Goal: Find specific page/section: Find specific page/section

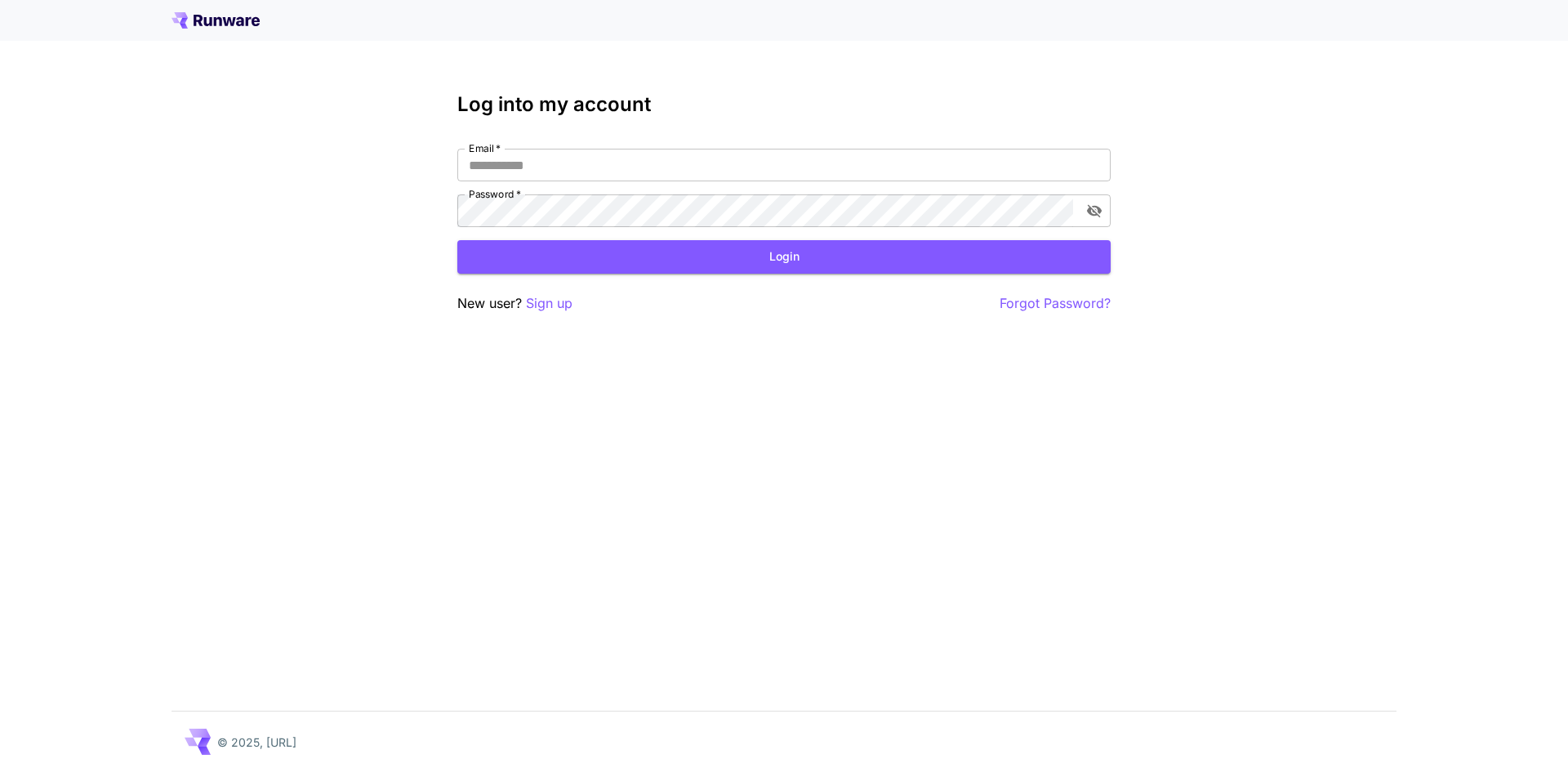
click at [490, 153] on label "Email   *" at bounding box center [485, 148] width 32 height 14
click at [490, 153] on input "Email   *" at bounding box center [784, 164] width 653 height 33
click at [510, 159] on input "*" at bounding box center [784, 164] width 653 height 33
click at [438, 153] on div "Log into my account Email   * * Email   * Password   * Password   * Login New u…" at bounding box center [784, 386] width 1568 height 772
click at [458, 166] on input "*" at bounding box center [784, 164] width 653 height 33
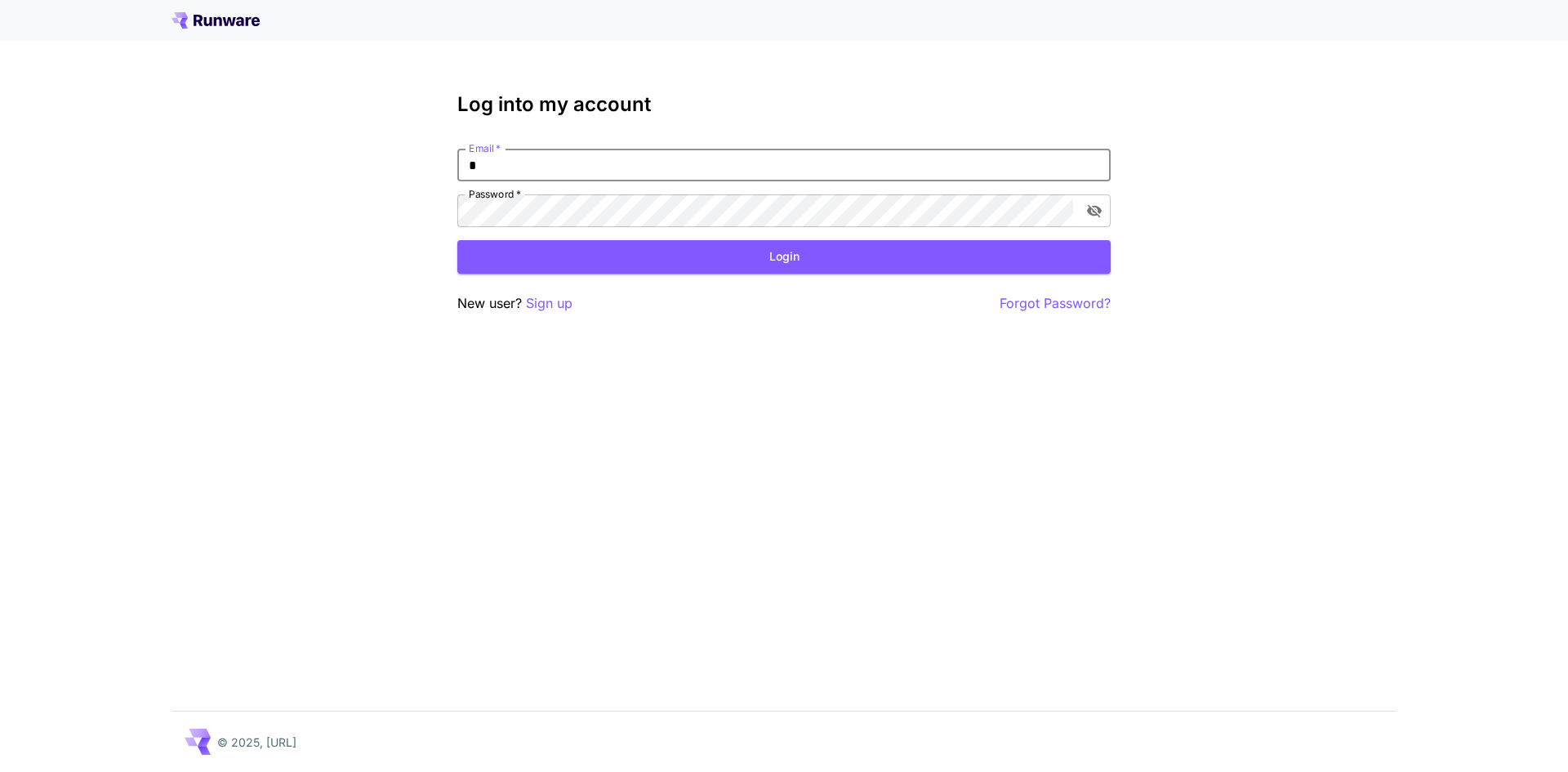
click at [455, 166] on div "Log into my account Email   * * Email   * Password   * Password   * Login New u…" at bounding box center [784, 386] width 1568 height 772
type input "**********"
click button "Login" at bounding box center [784, 256] width 653 height 33
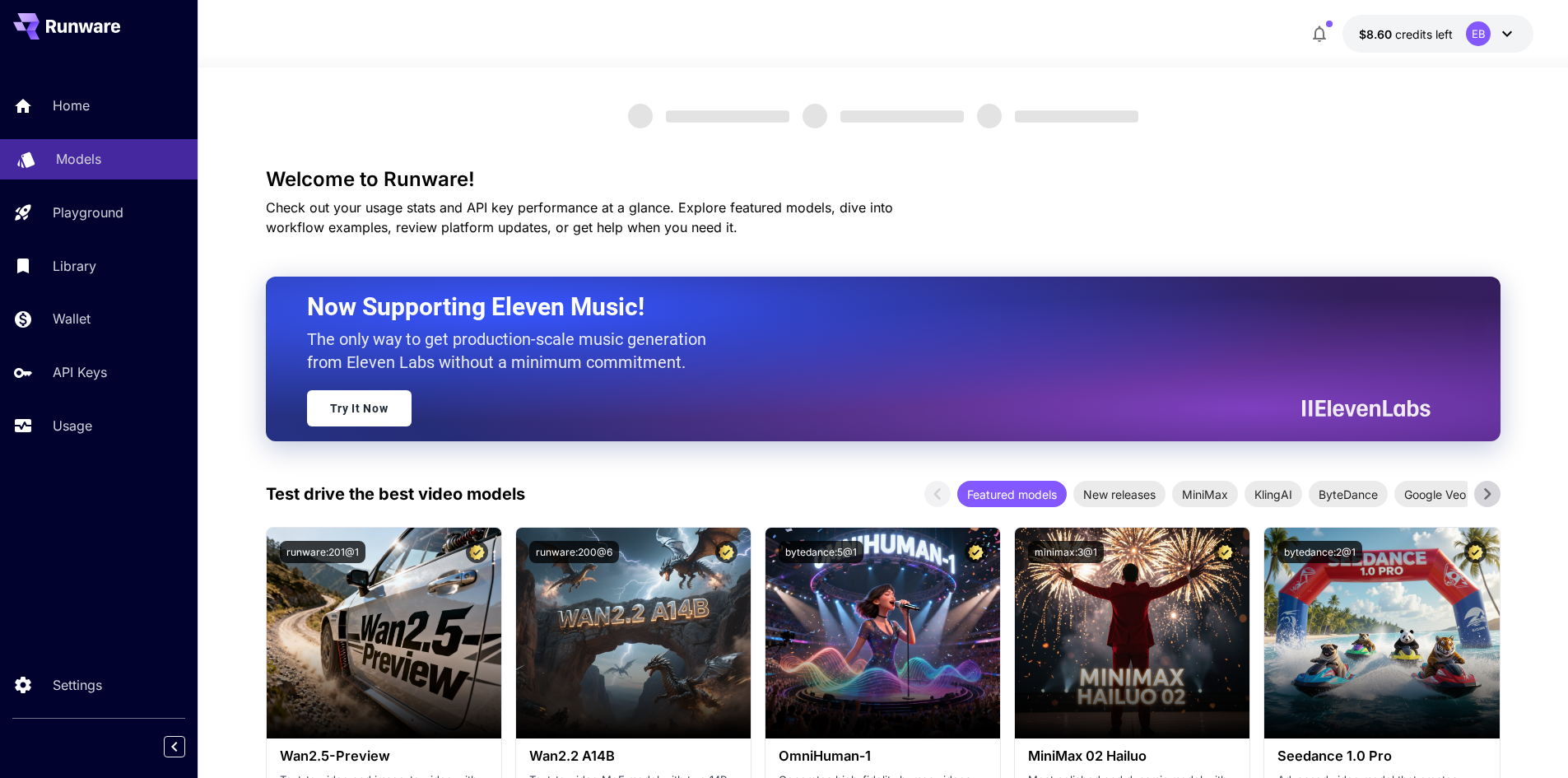
click at [87, 155] on p "Models" at bounding box center [79, 159] width 46 height 20
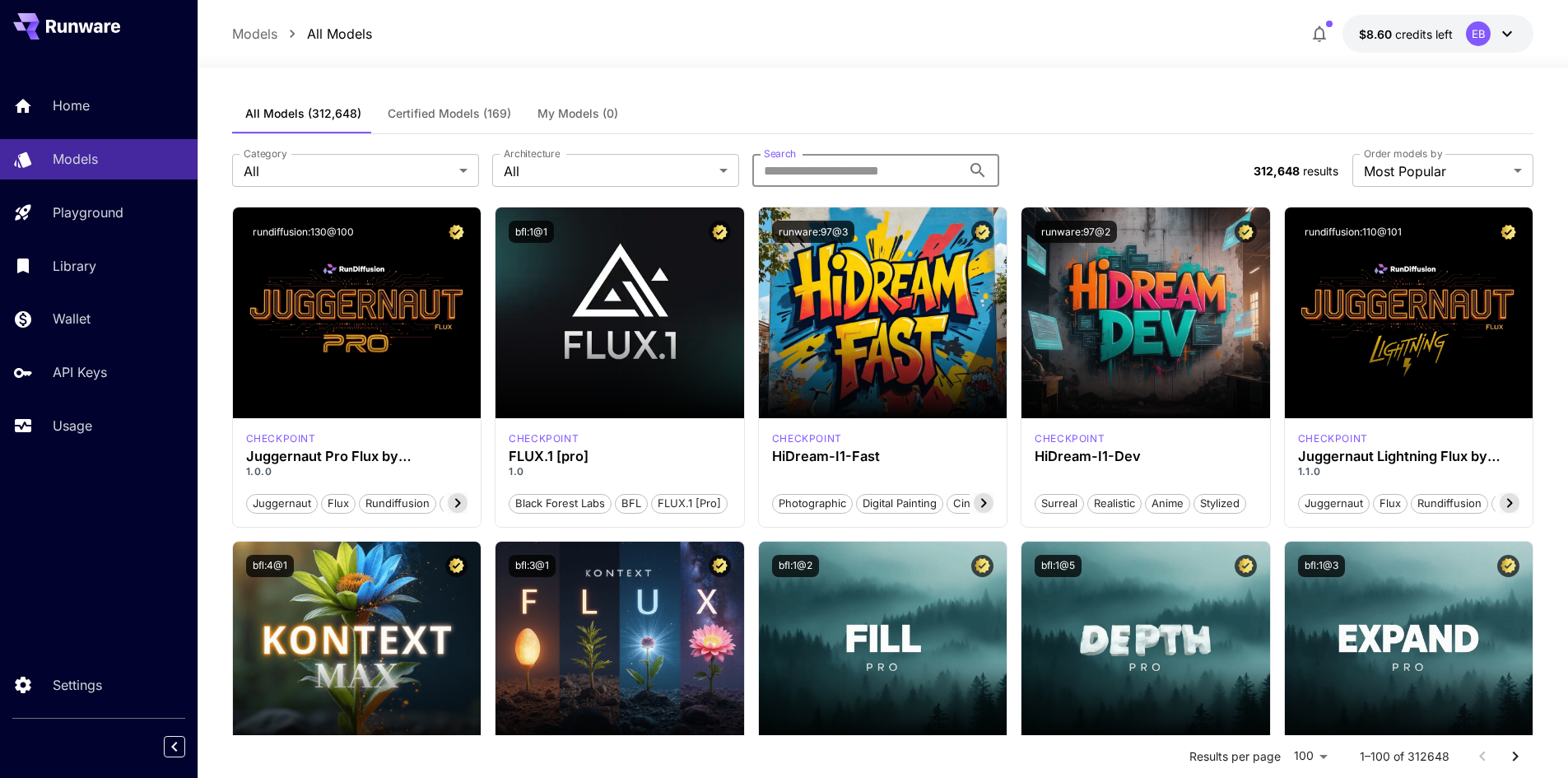
click at [899, 158] on input "Search" at bounding box center [857, 170] width 209 height 33
type input "*******"
